Goal: Transaction & Acquisition: Purchase product/service

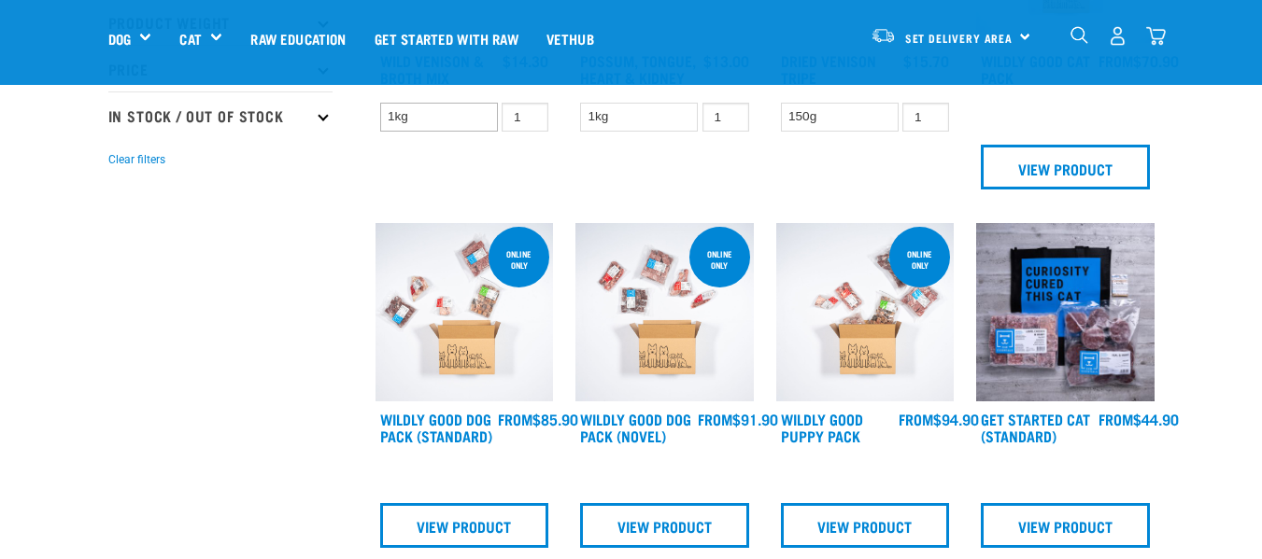
scroll to position [467, 0]
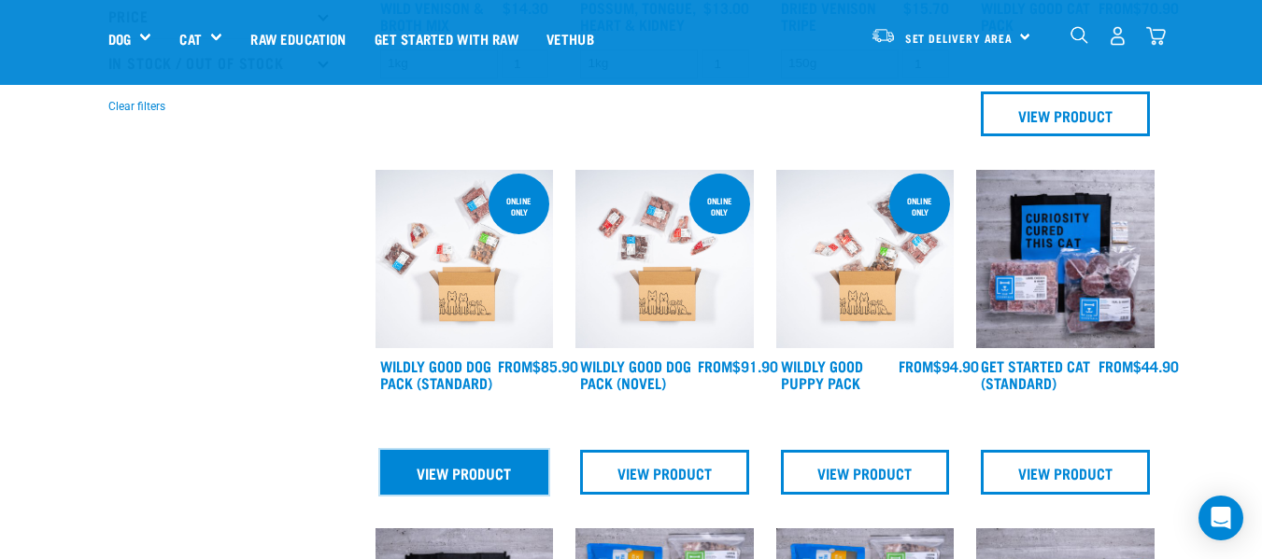
click at [458, 476] on link "View Product" at bounding box center [464, 472] width 169 height 45
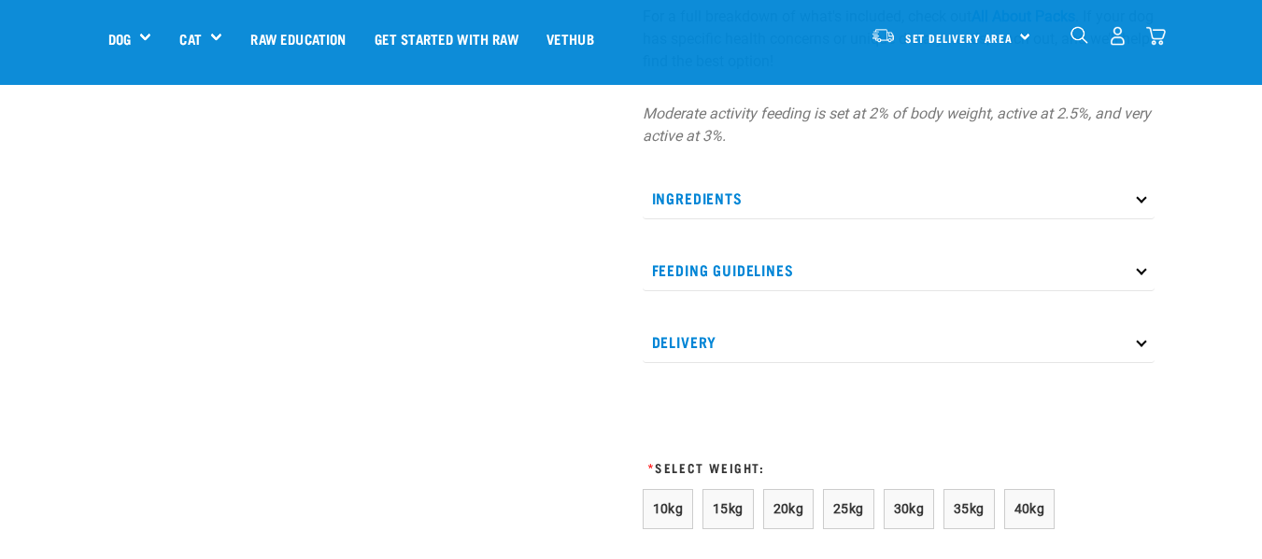
scroll to position [840, 0]
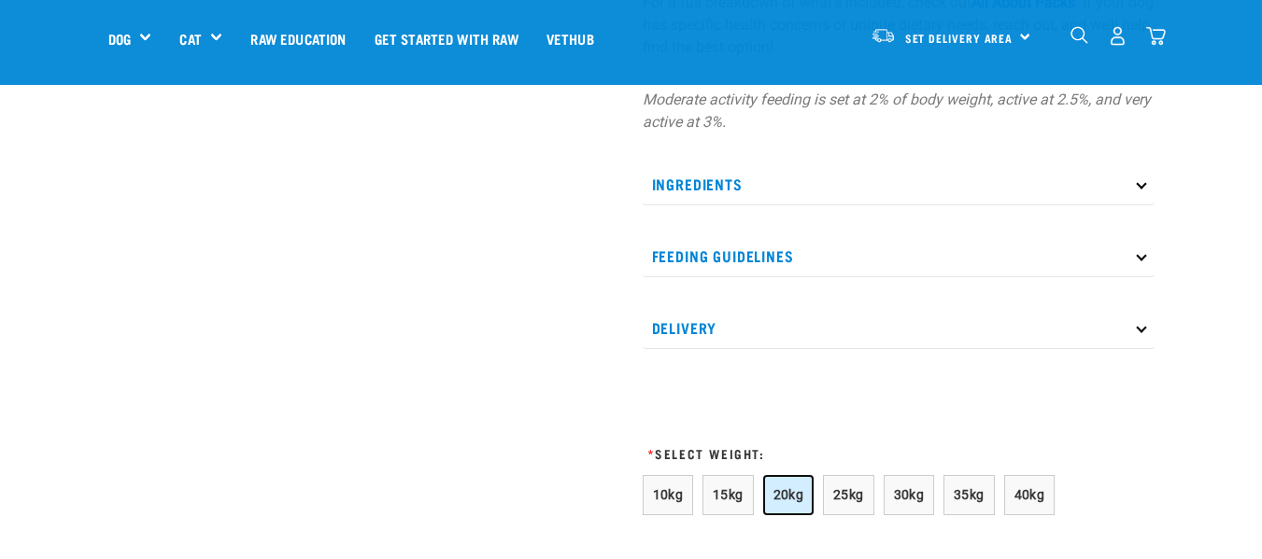
click at [783, 497] on span "20kg" at bounding box center [788, 494] width 31 height 15
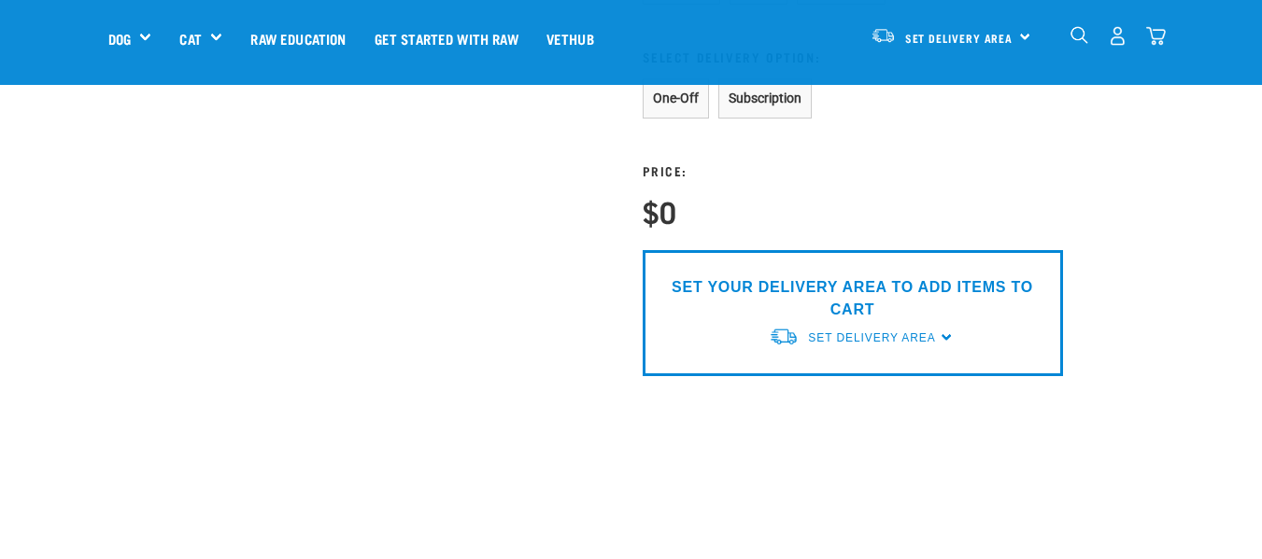
scroll to position [1587, 0]
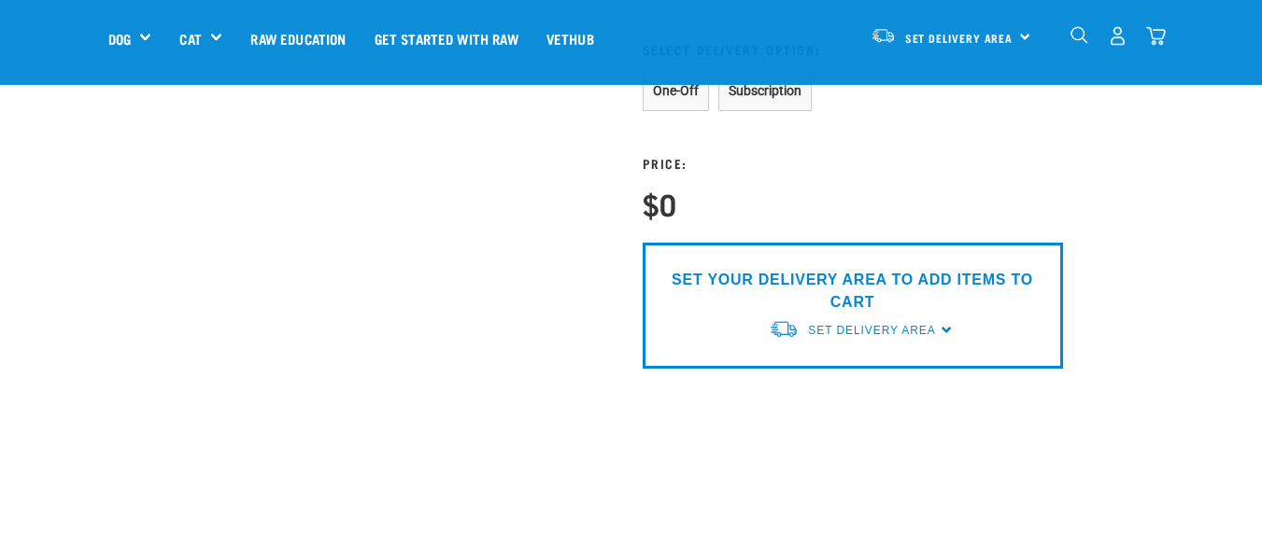
click at [945, 328] on div "SET YOUR DELIVERY AREA TO ADD ITEMS TO CART Set Delivery Area North Island Sout…" at bounding box center [852, 306] width 420 height 126
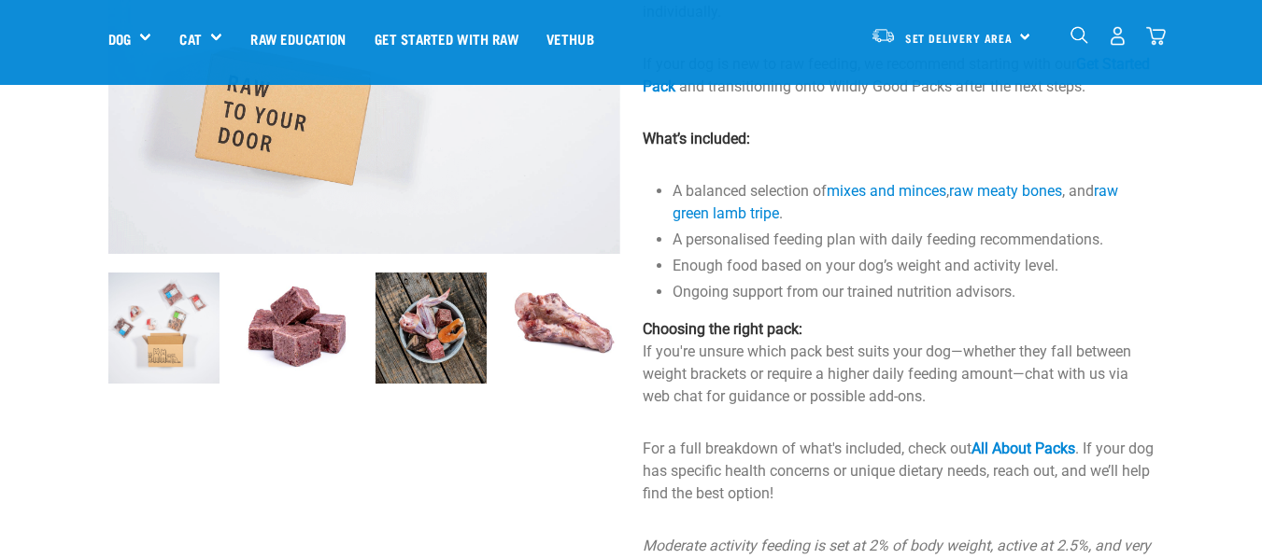
scroll to position [0, 0]
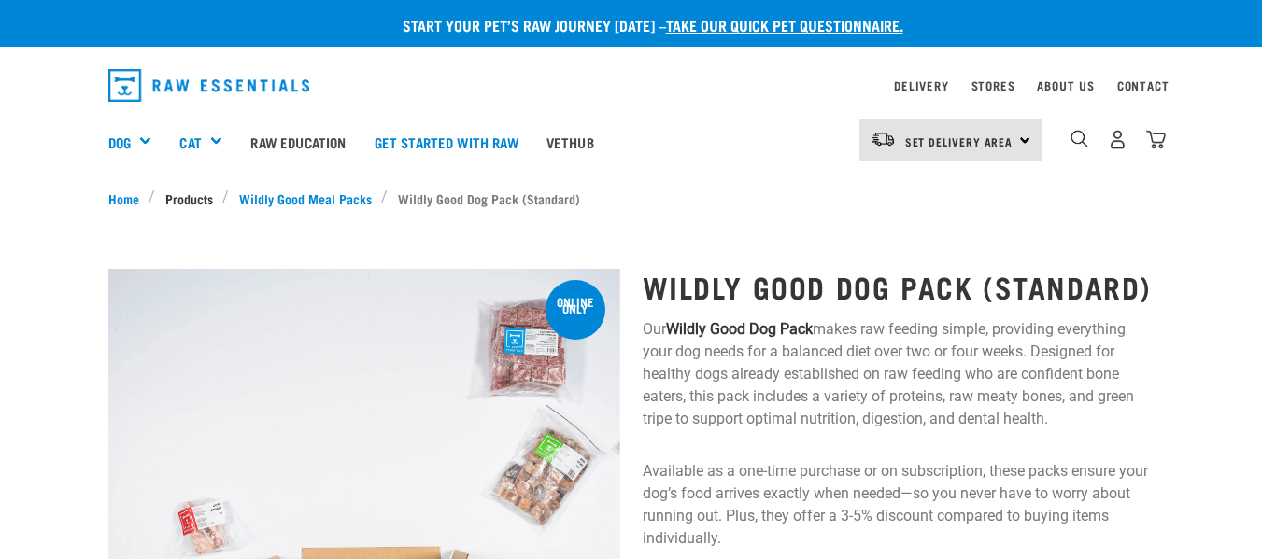
click at [195, 195] on link "Products" at bounding box center [188, 199] width 67 height 20
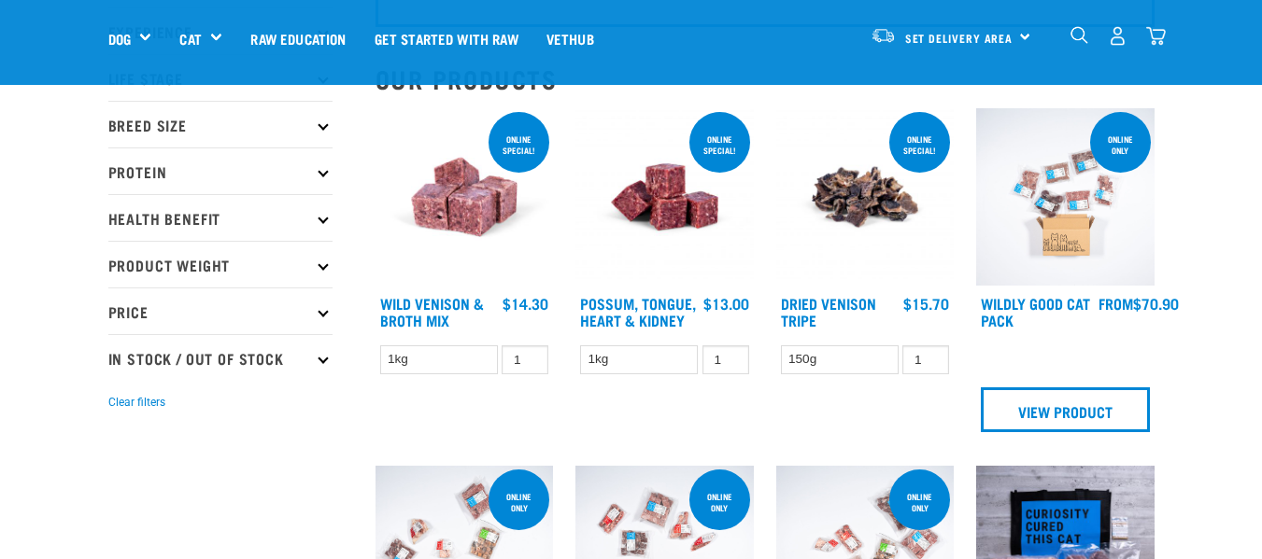
scroll to position [187, 0]
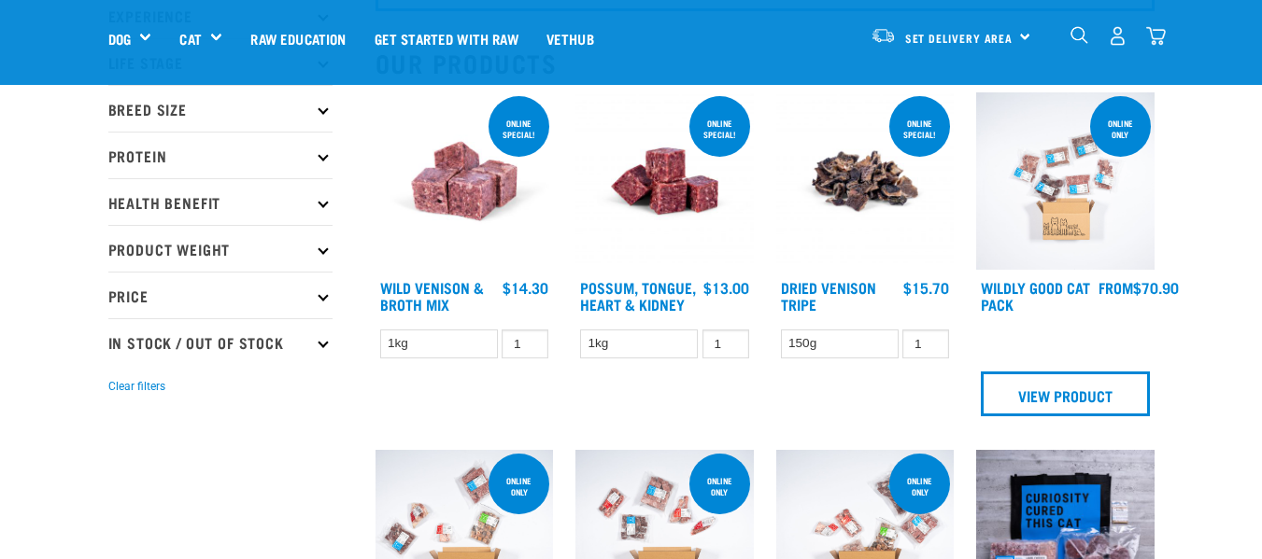
click at [320, 292] on p "Price" at bounding box center [220, 295] width 224 height 47
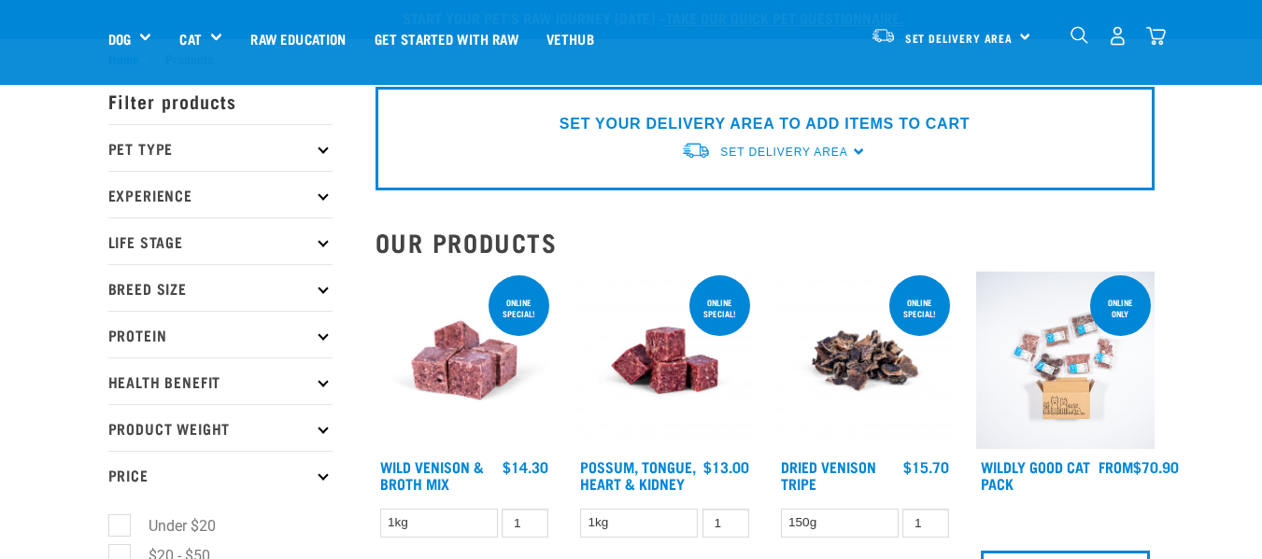
scroll to position [0, 0]
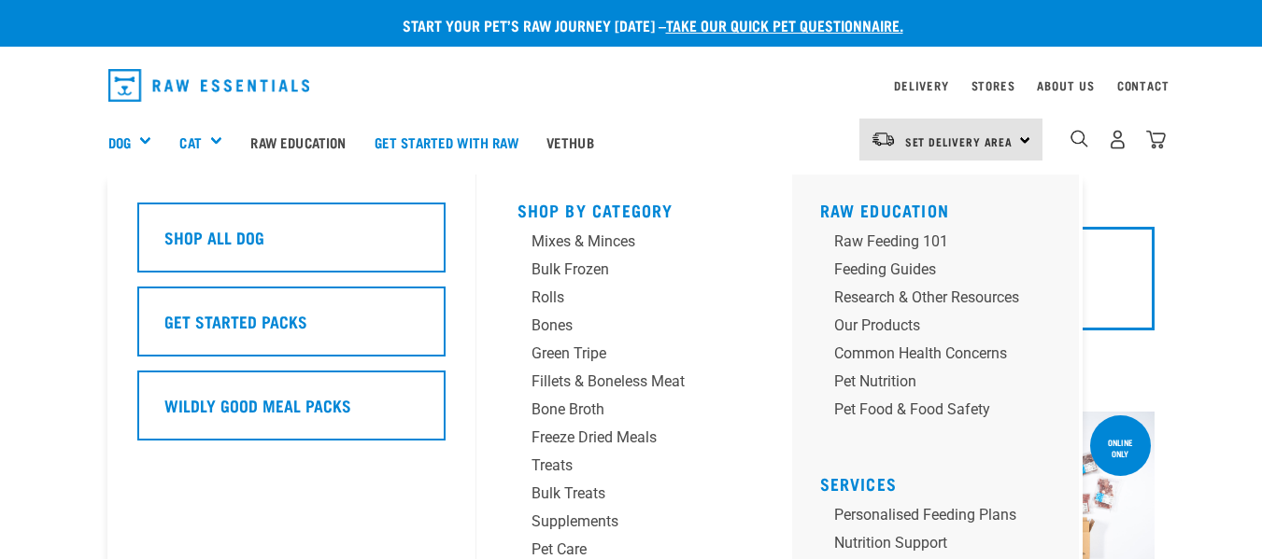
click at [148, 134] on div "Dog" at bounding box center [137, 142] width 58 height 75
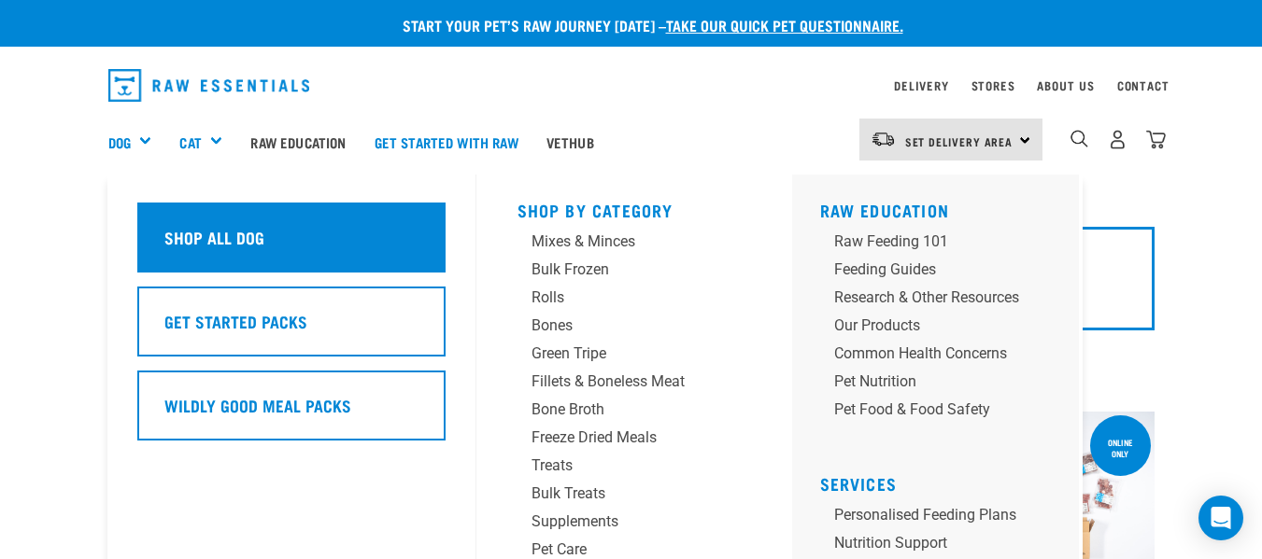
click at [184, 231] on h5 "Shop All Dog" at bounding box center [214, 237] width 100 height 24
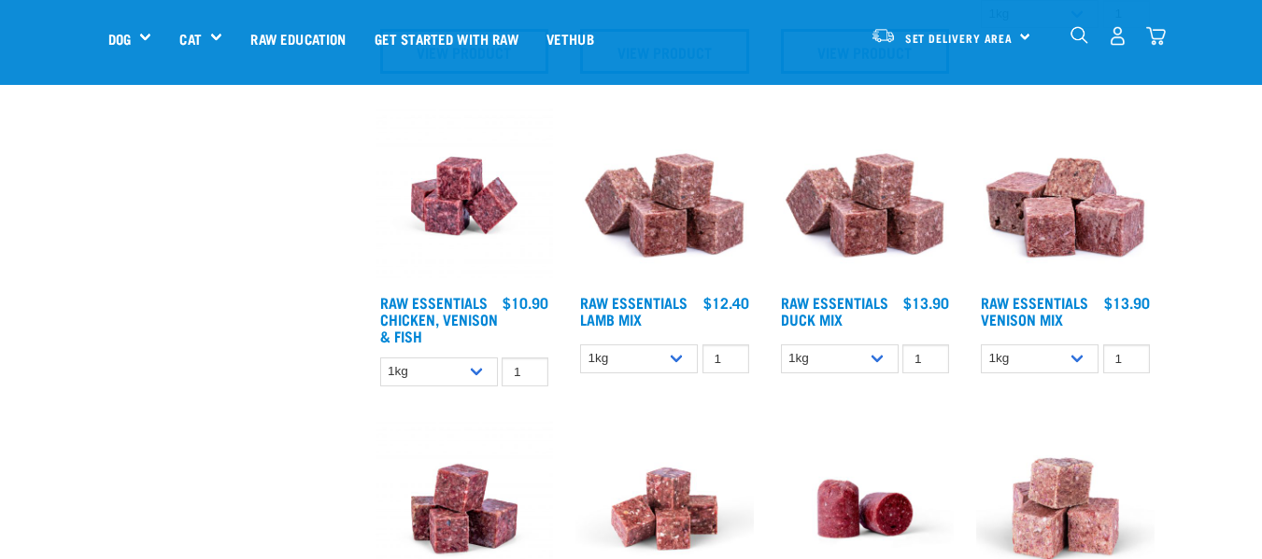
scroll to position [934, 0]
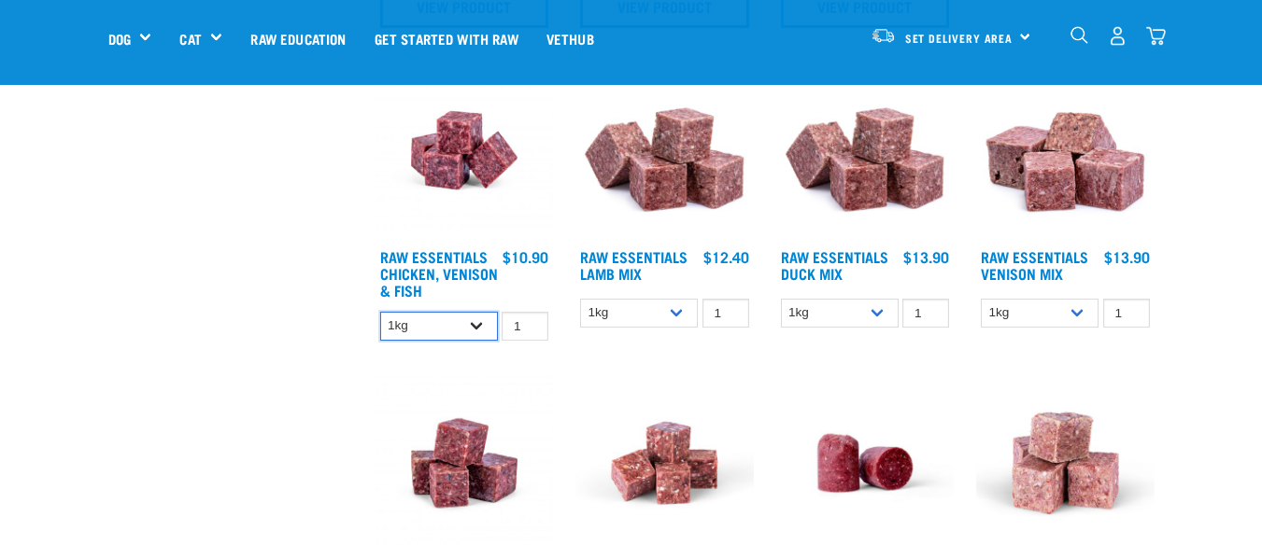
click at [479, 325] on select "1kg 3kg" at bounding box center [439, 326] width 118 height 29
click at [676, 311] on select "1kg 3kg Bulk (10kg)" at bounding box center [639, 313] width 118 height 29
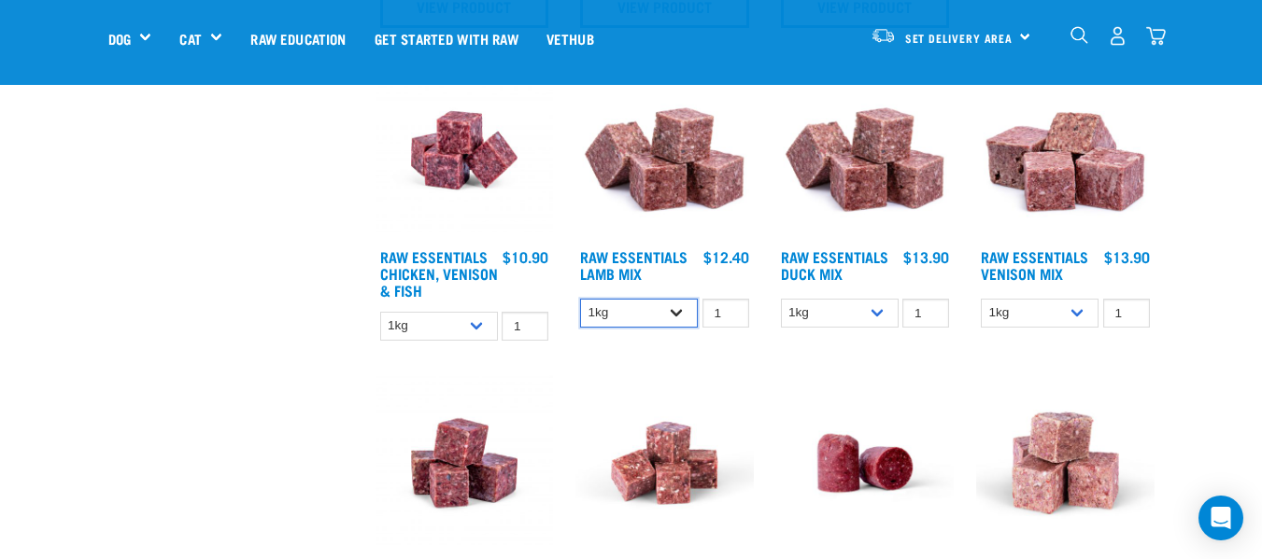
select select "758"
click at [580, 299] on select "1kg 3kg Bulk (10kg)" at bounding box center [639, 313] width 118 height 29
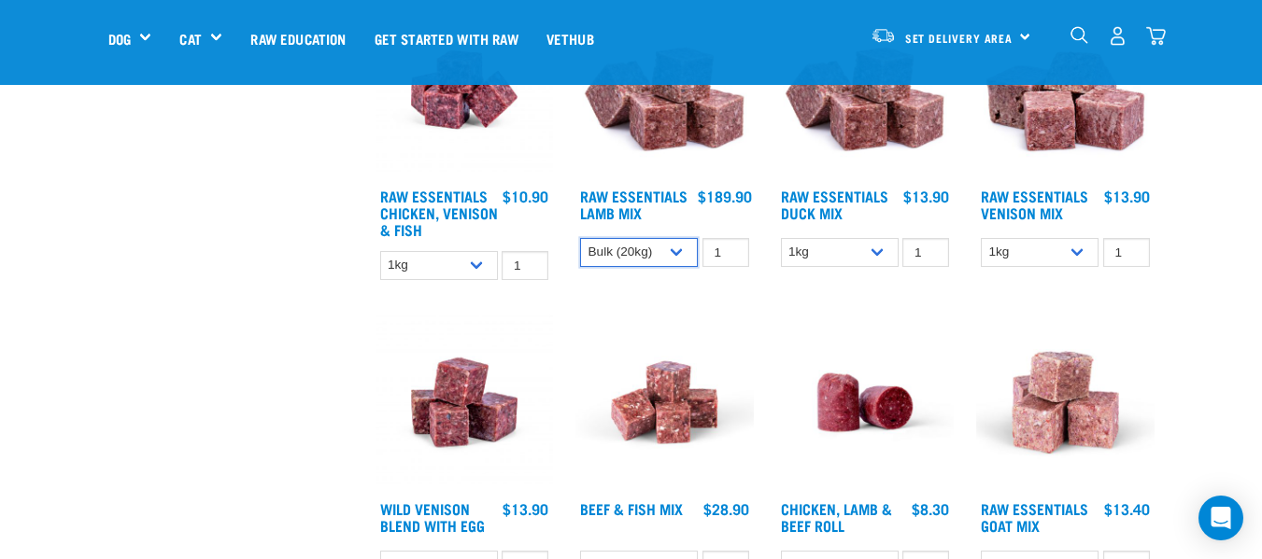
scroll to position [1027, 0]
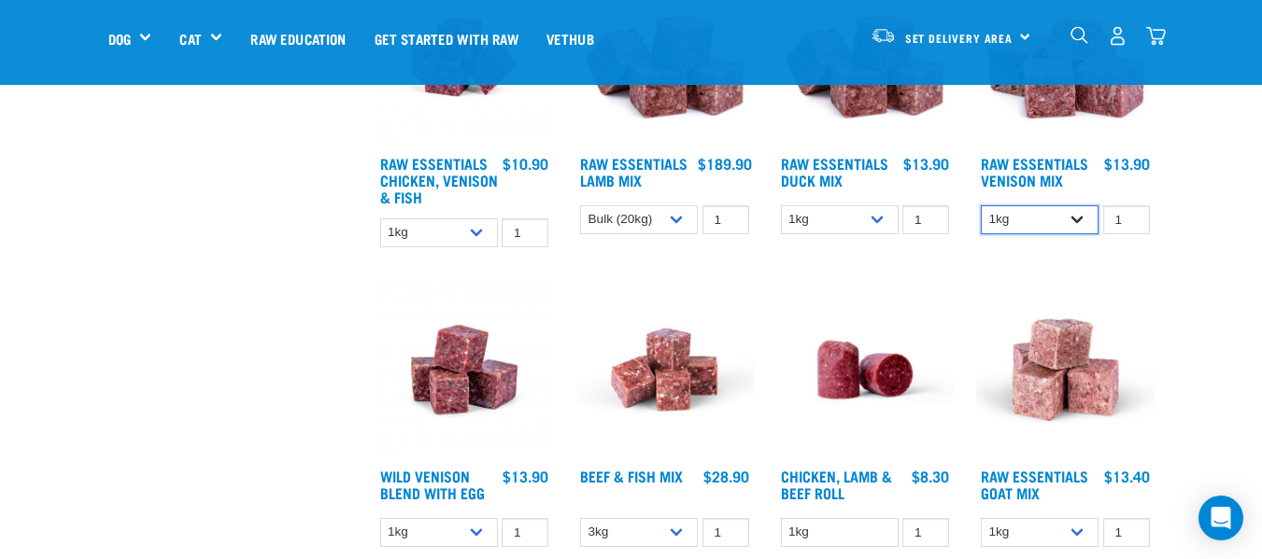
click at [1080, 225] on select "1kg 3kg Bulk (20kg)" at bounding box center [1039, 219] width 118 height 29
select select "732"
click at [980, 205] on select "1kg 3kg Bulk (20kg)" at bounding box center [1039, 219] width 118 height 29
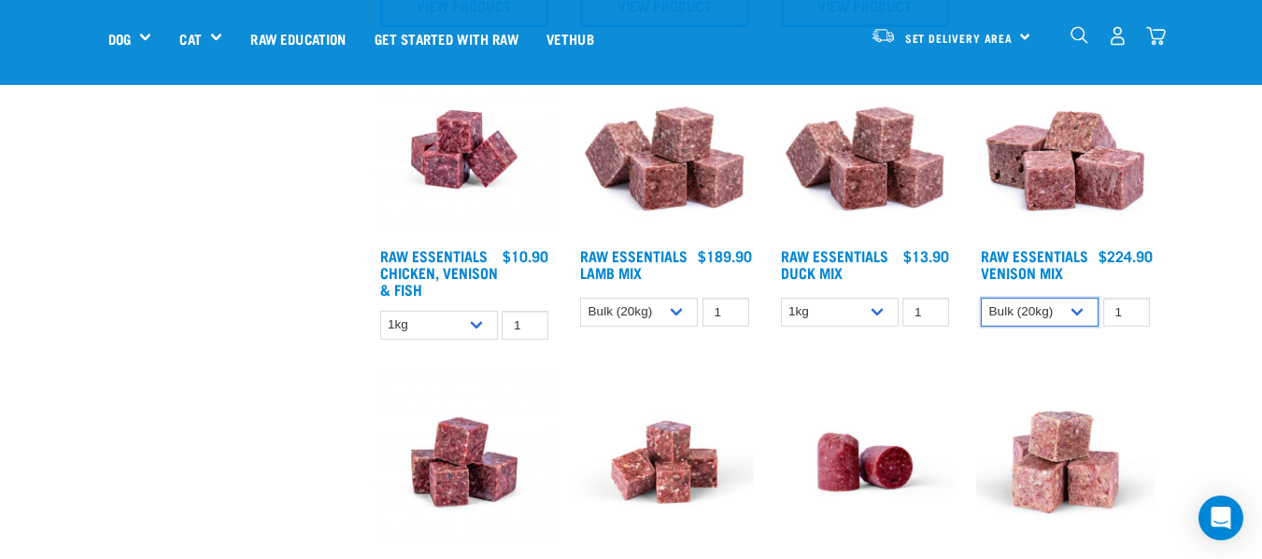
scroll to position [934, 0]
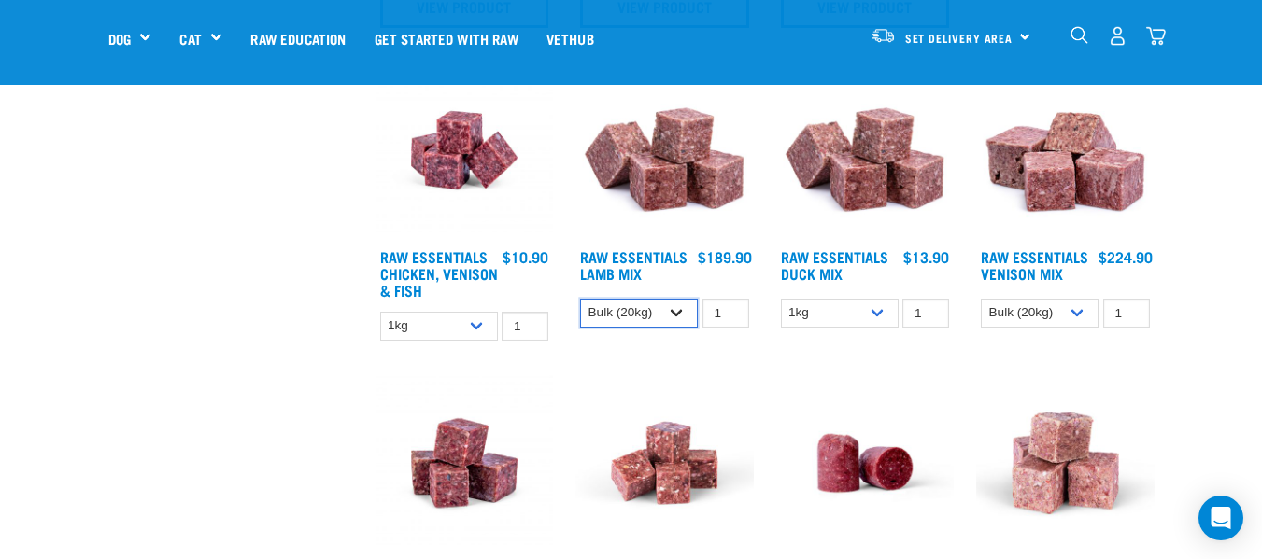
click at [676, 317] on select "1kg 3kg Bulk (10kg)" at bounding box center [639, 313] width 118 height 29
click at [580, 299] on select "1kg 3kg Bulk (10kg)" at bounding box center [639, 313] width 118 height 29
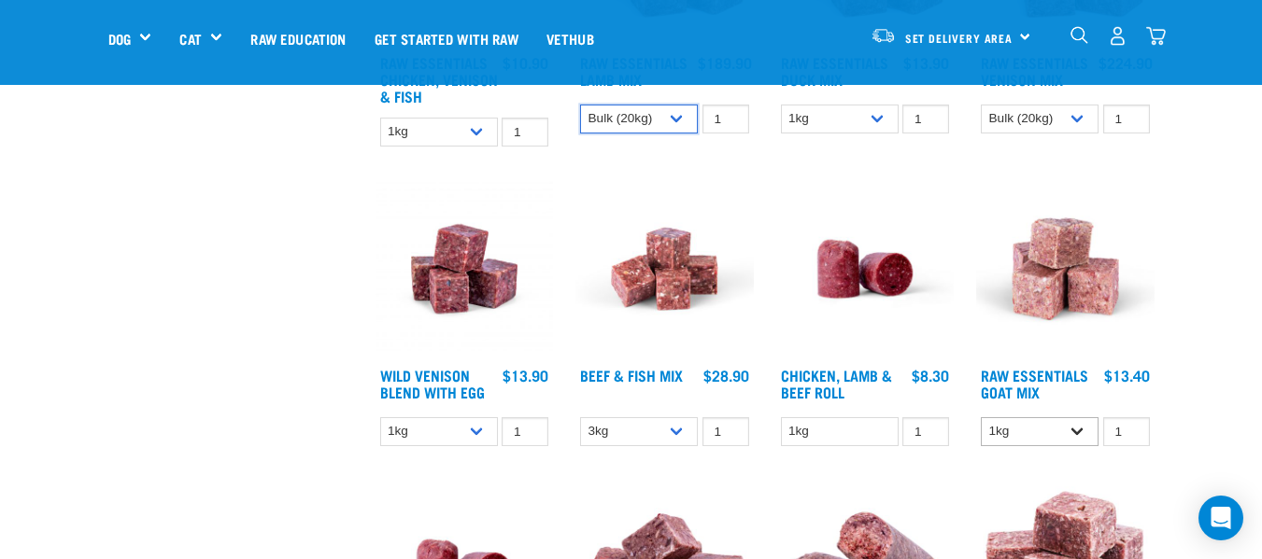
scroll to position [1121, 0]
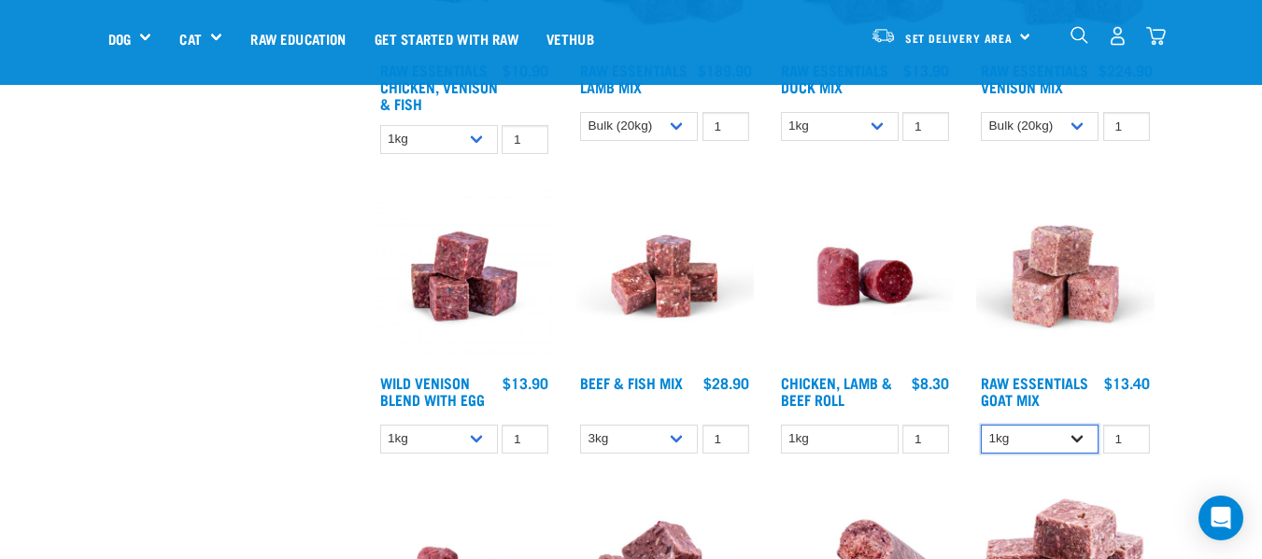
click at [1076, 433] on select "1kg 3kg Bulk (10kg)" at bounding box center [1039, 439] width 118 height 29
select select "344957"
click at [980, 425] on select "1kg 3kg Bulk (10kg)" at bounding box center [1039, 439] width 118 height 29
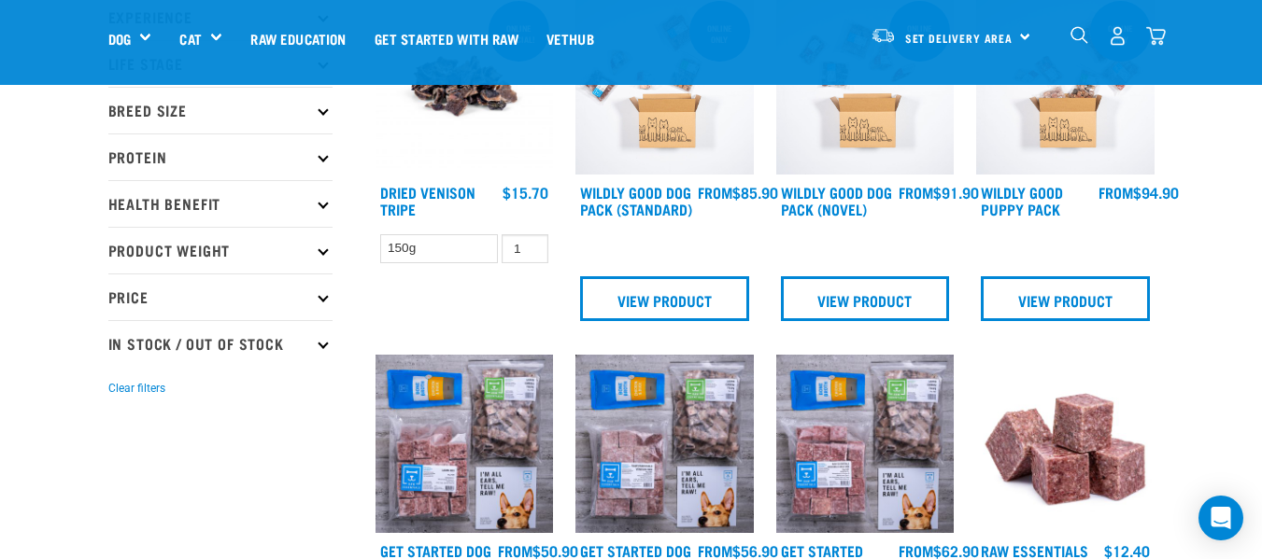
scroll to position [0, 0]
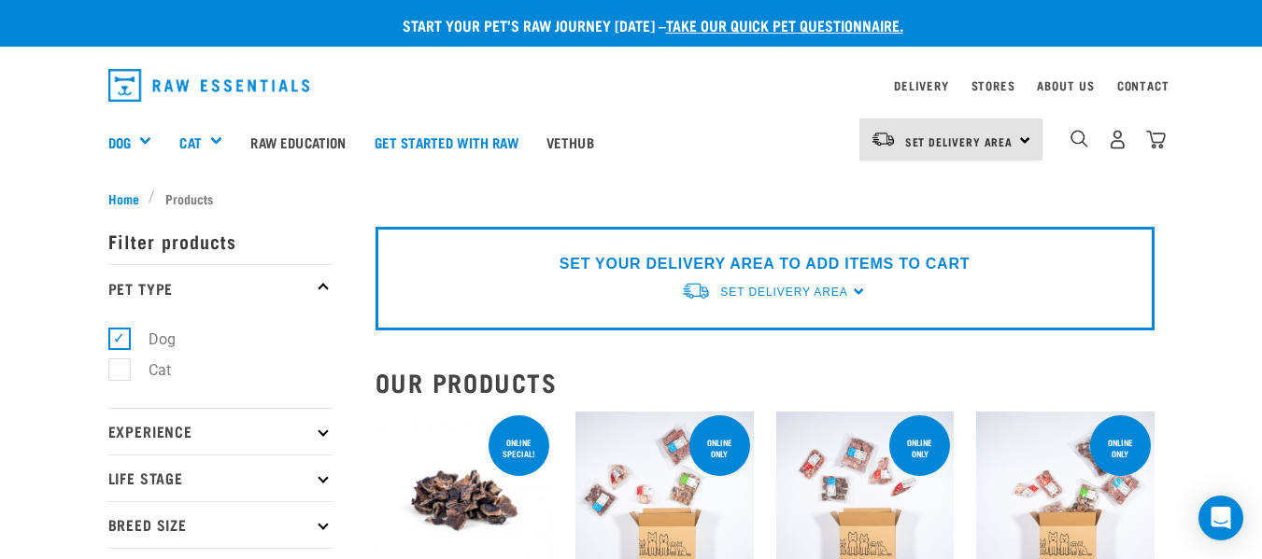
click at [857, 294] on div "SET YOUR DELIVERY AREA TO ADD ITEMS TO CART Set Delivery Area North Island Sout…" at bounding box center [764, 279] width 779 height 104
click at [855, 288] on div "SET YOUR DELIVERY AREA TO ADD ITEMS TO CART Set Delivery Area North Island Sout…" at bounding box center [764, 279] width 779 height 104
click at [759, 289] on span "Set Delivery Area" at bounding box center [783, 292] width 127 height 13
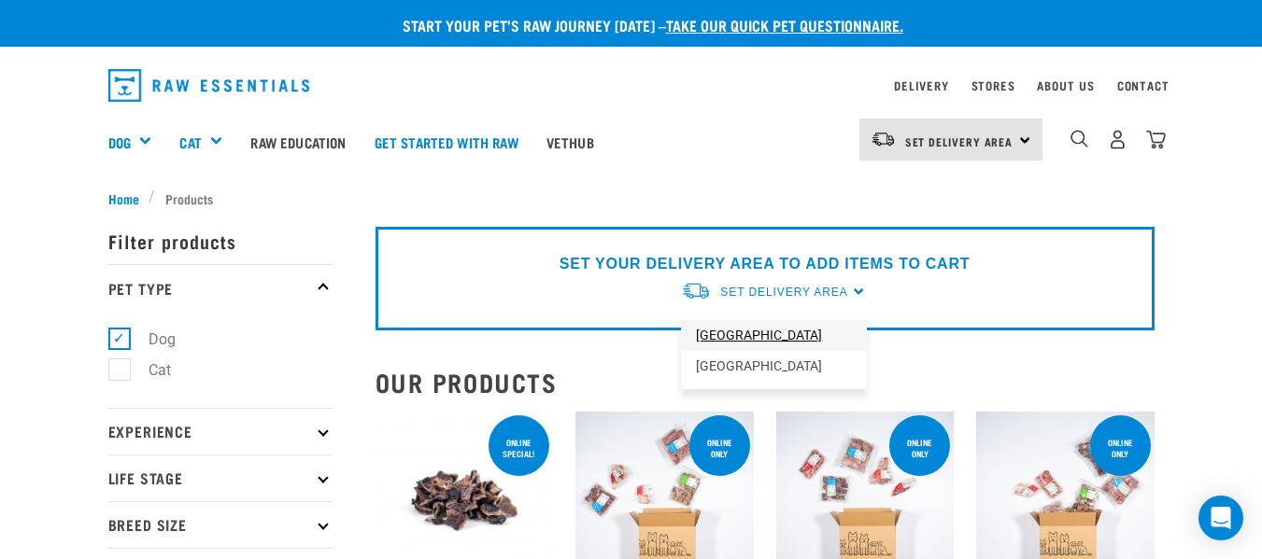
click at [754, 335] on link "[GEOGRAPHIC_DATA]" at bounding box center [774, 335] width 186 height 31
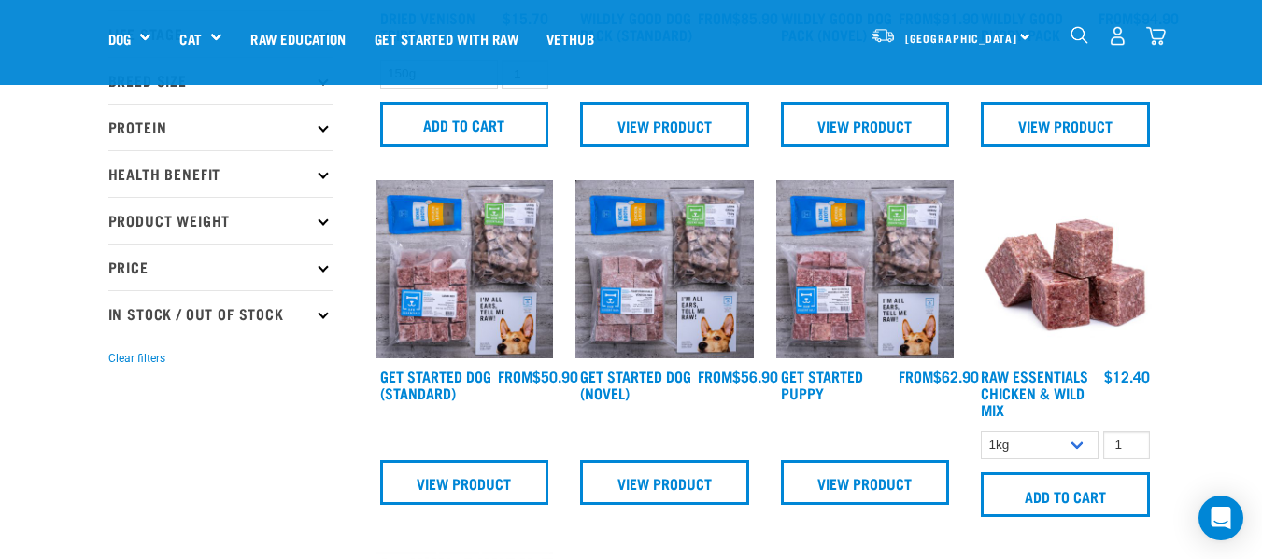
scroll to position [374, 0]
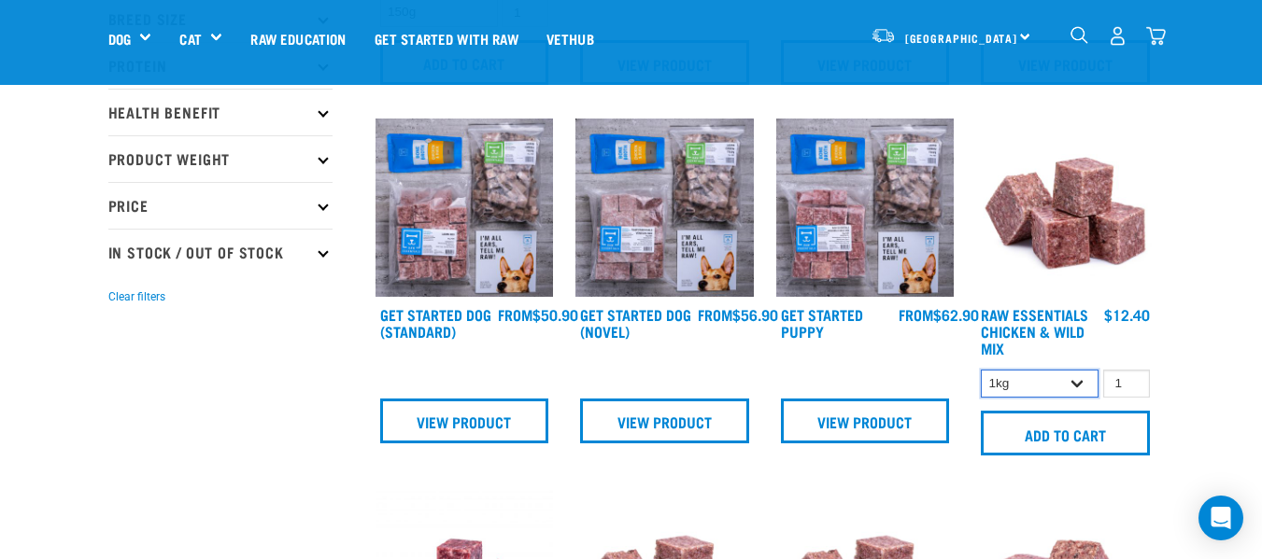
click at [1078, 379] on select "1kg 3kg Bulk (10kg)" at bounding box center [1039, 384] width 118 height 29
select select "731"
click at [980, 370] on select "1kg 3kg Bulk (10kg)" at bounding box center [1039, 384] width 118 height 29
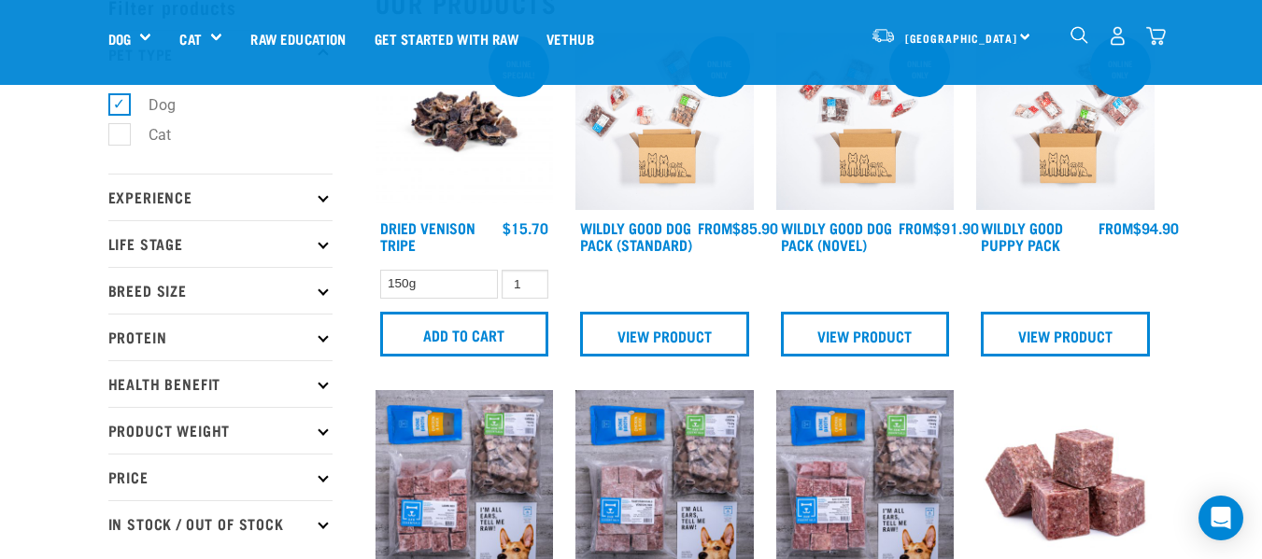
scroll to position [0, 0]
